Goal: Navigation & Orientation: Understand site structure

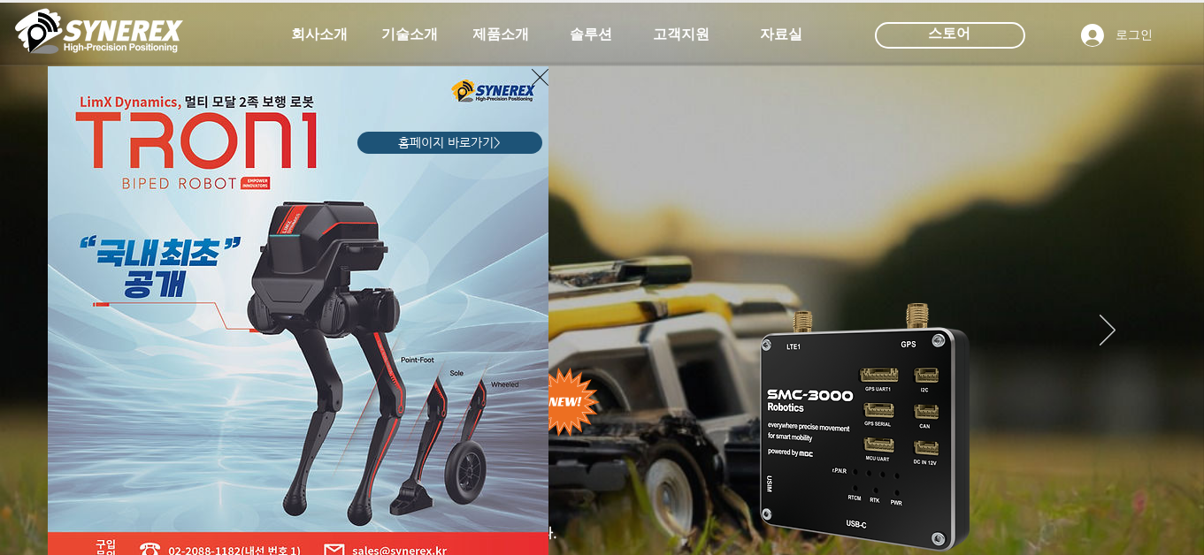
click at [1137, 31] on div "LimX Dinamics" at bounding box center [602, 277] width 1204 height 555
click at [1133, 34] on div "LimX Dinamics" at bounding box center [602, 277] width 1204 height 555
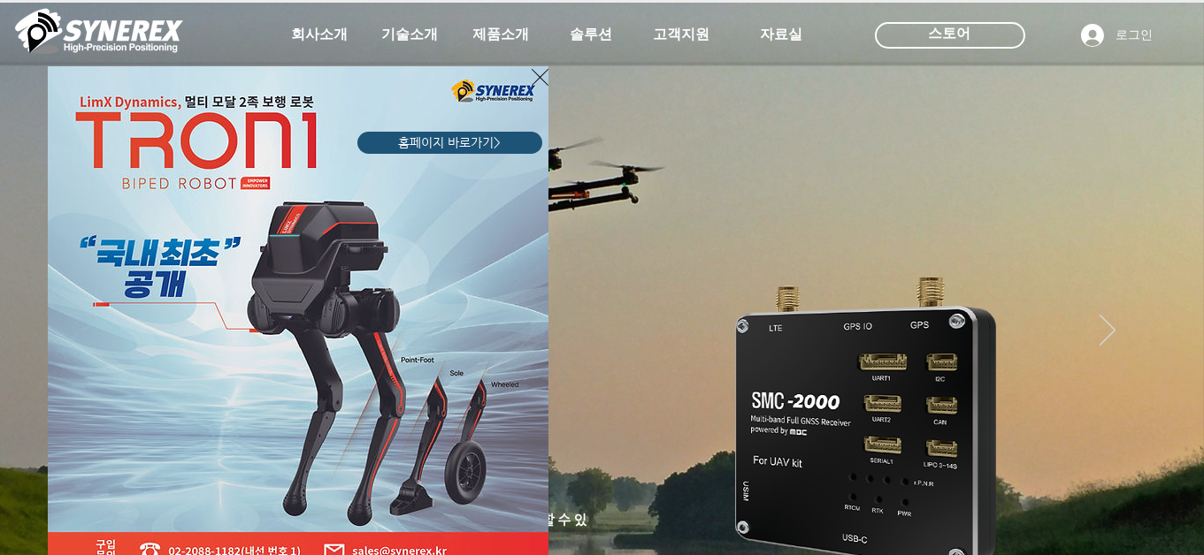
click at [667, 39] on div "LimX Dinamics" at bounding box center [602, 277] width 1204 height 555
drag, startPoint x: 587, startPoint y: 34, endPoint x: 730, endPoint y: 32, distance: 142.4
click at [592, 34] on div "LimX Dinamics" at bounding box center [602, 277] width 1204 height 555
drag, startPoint x: 732, startPoint y: 31, endPoint x: 783, endPoint y: 34, distance: 51.4
click at [753, 32] on div "LimX Dinamics" at bounding box center [602, 277] width 1204 height 555
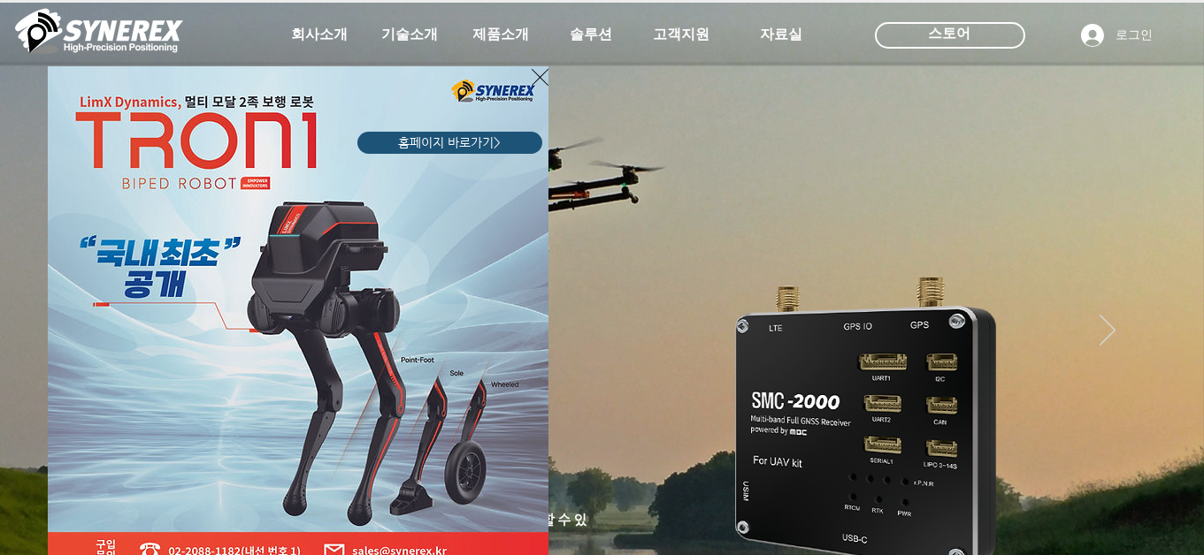
click at [784, 33] on div "LimX Dinamics" at bounding box center [602, 277] width 1204 height 555
click at [1168, 131] on div "LimX Dinamics" at bounding box center [602, 277] width 1204 height 555
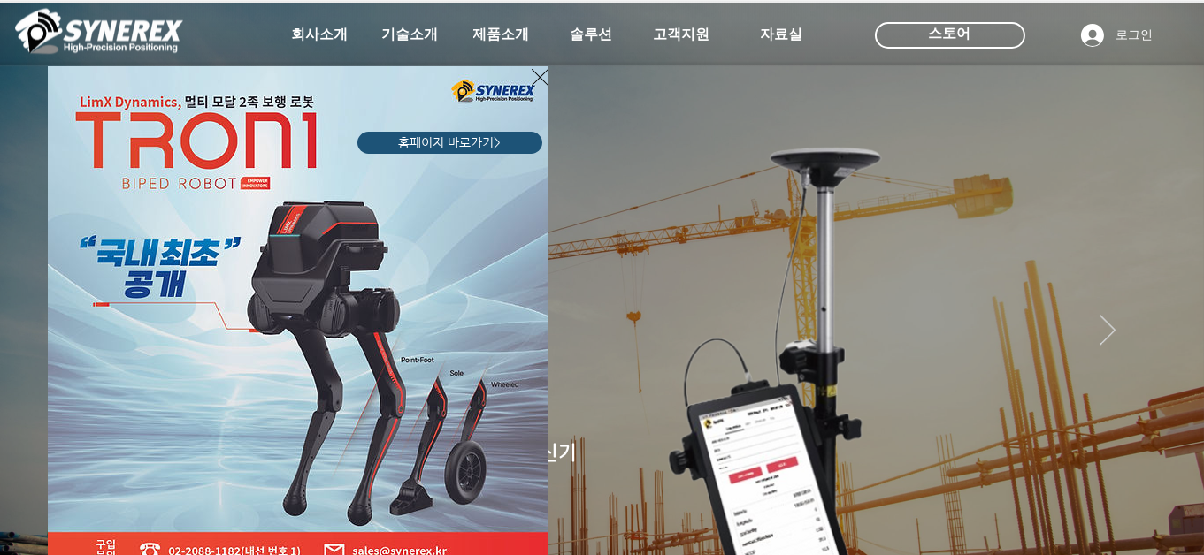
click at [1154, 139] on div "LimX Dinamics" at bounding box center [602, 277] width 1204 height 555
click at [1164, 121] on div "LimX Dinamics" at bounding box center [602, 277] width 1204 height 555
click at [1164, 132] on div "LimX Dinamics" at bounding box center [602, 277] width 1204 height 555
